Goal: Complete application form

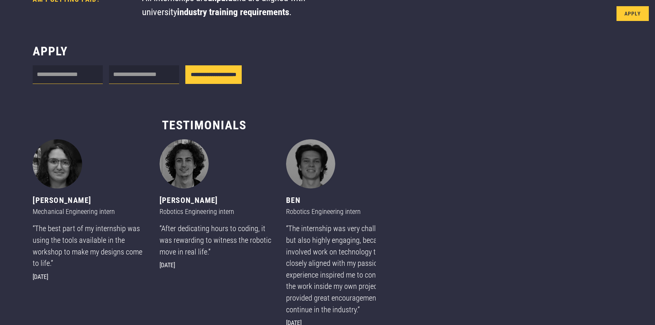
scroll to position [266, 0]
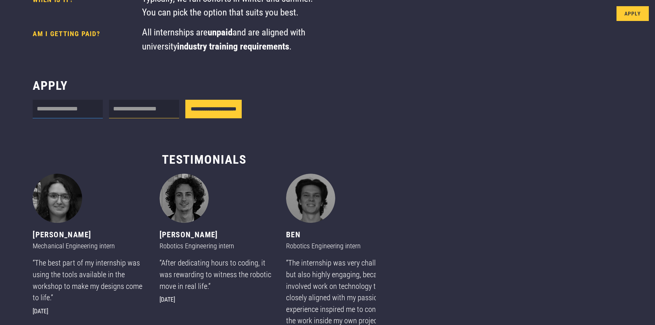
click at [74, 118] on input "Internship form" at bounding box center [68, 109] width 70 height 19
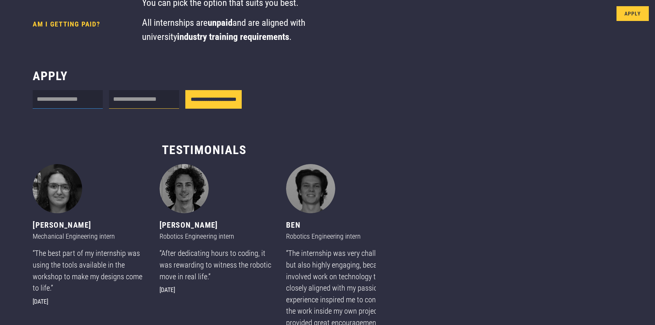
scroll to position [378, 0]
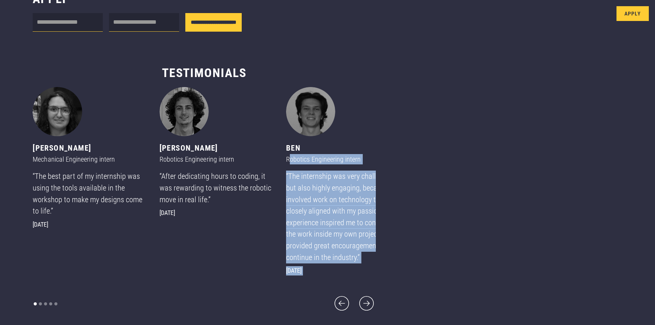
drag, startPoint x: 248, startPoint y: 150, endPoint x: 289, endPoint y: 151, distance: 40.6
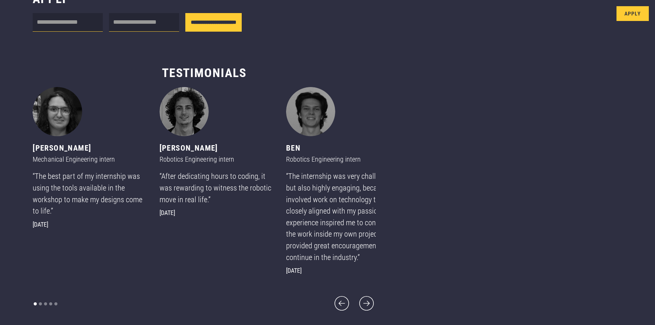
click at [77, 171] on div "“The best part of my internship was using the tools available in the workshop t…" at bounding box center [90, 194] width 114 height 46
click at [88, 201] on div "“The best part of my internship was using the tools available in the workshop t…" at bounding box center [90, 194] width 114 height 46
click at [357, 302] on icon "next slide" at bounding box center [366, 303] width 19 height 19
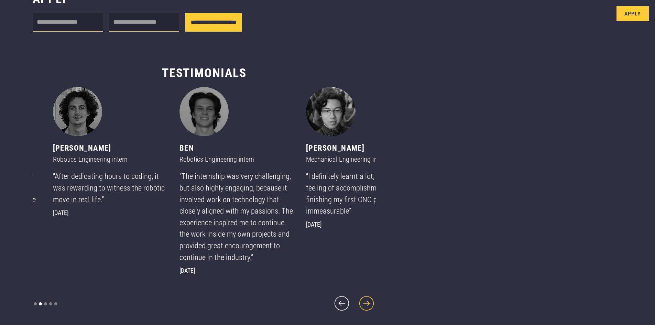
click at [357, 302] on icon "next slide" at bounding box center [366, 303] width 19 height 19
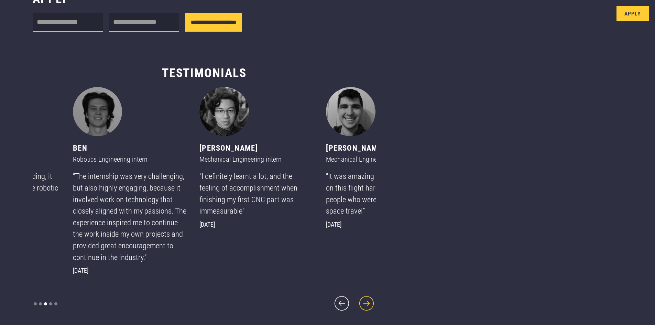
click at [357, 302] on icon "next slide" at bounding box center [366, 303] width 19 height 19
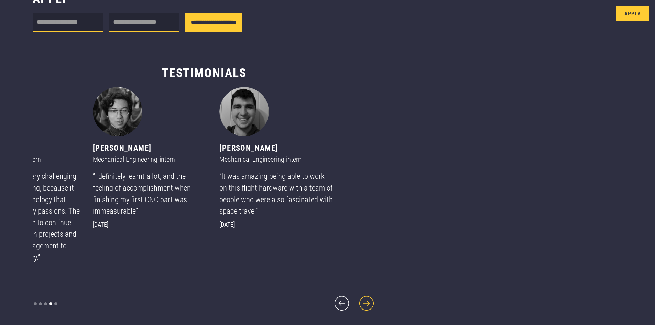
click at [357, 302] on icon "next slide" at bounding box center [366, 303] width 19 height 19
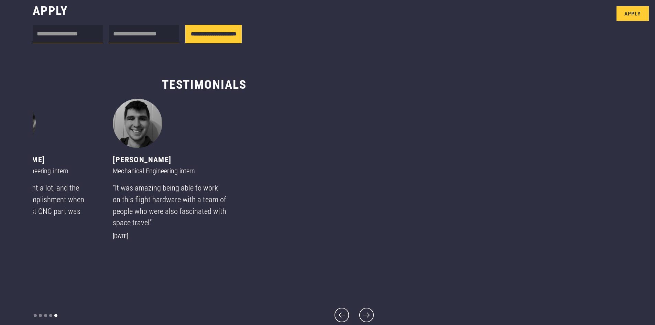
scroll to position [266, 0]
